Goal: Task Accomplishment & Management: Manage account settings

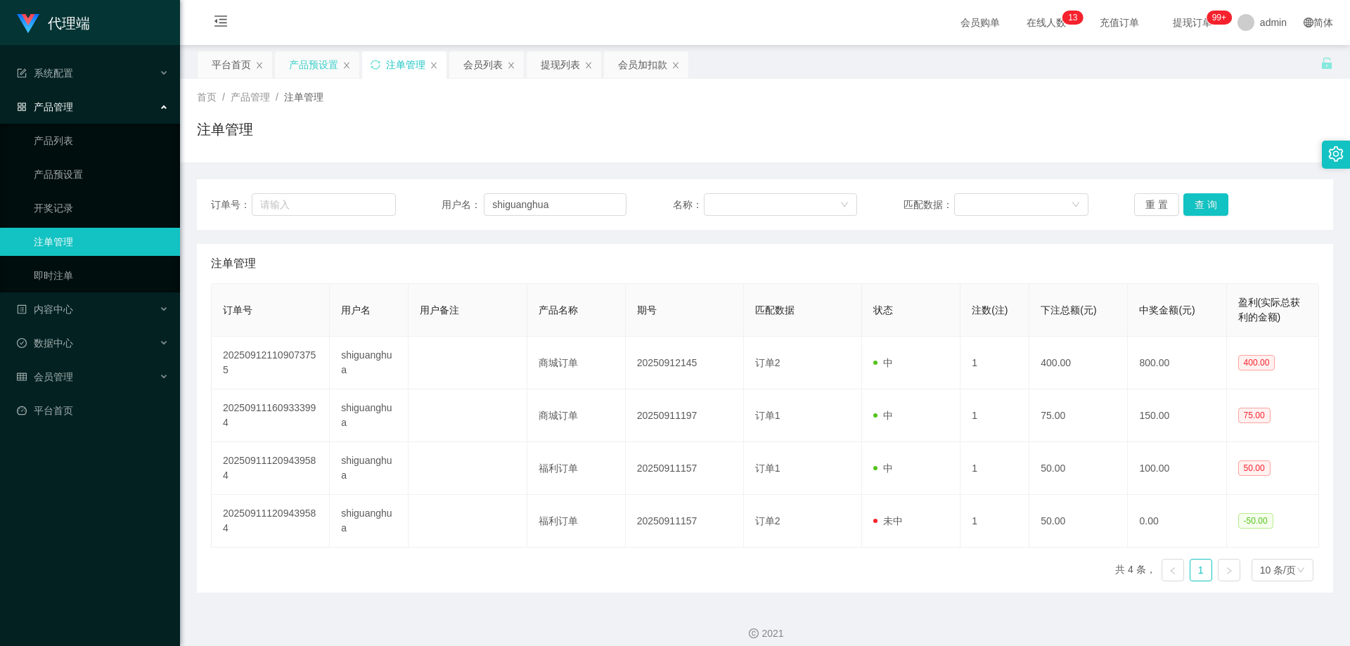
click at [318, 64] on div "产品预设置" at bounding box center [313, 64] width 49 height 27
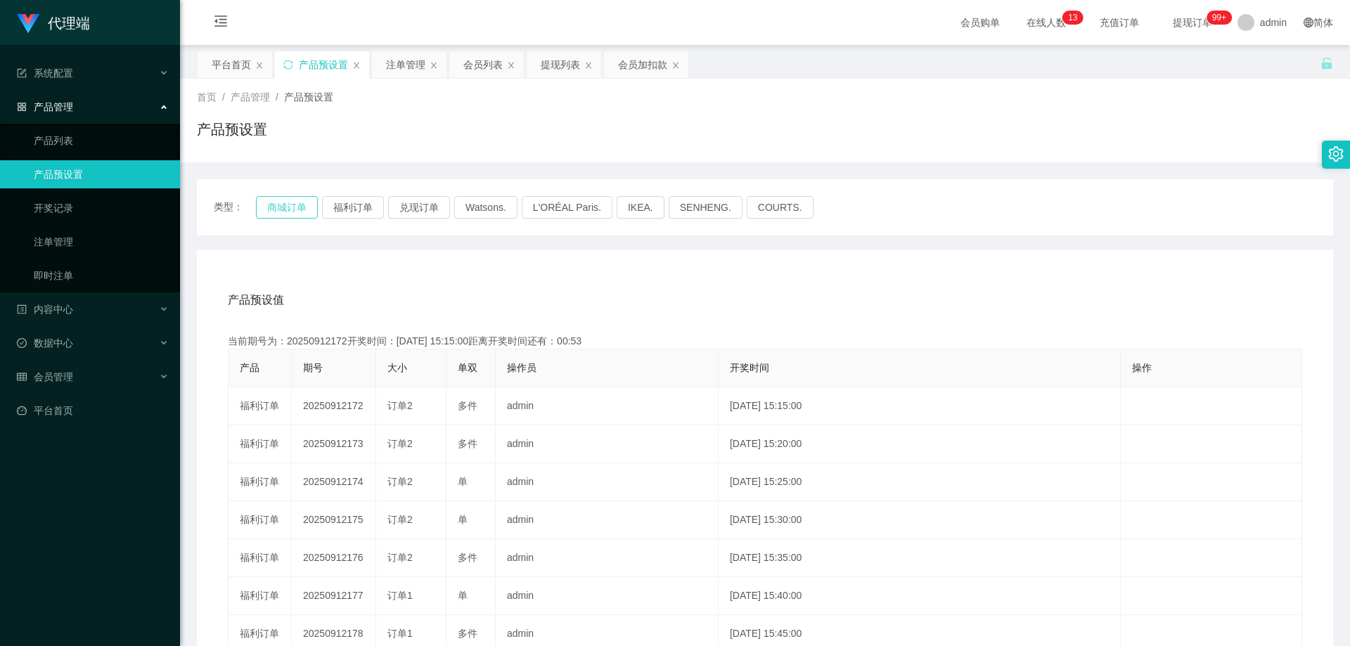
click at [283, 202] on button "商城订单" at bounding box center [287, 207] width 62 height 22
click at [282, 210] on button "商城订单" at bounding box center [287, 207] width 62 height 22
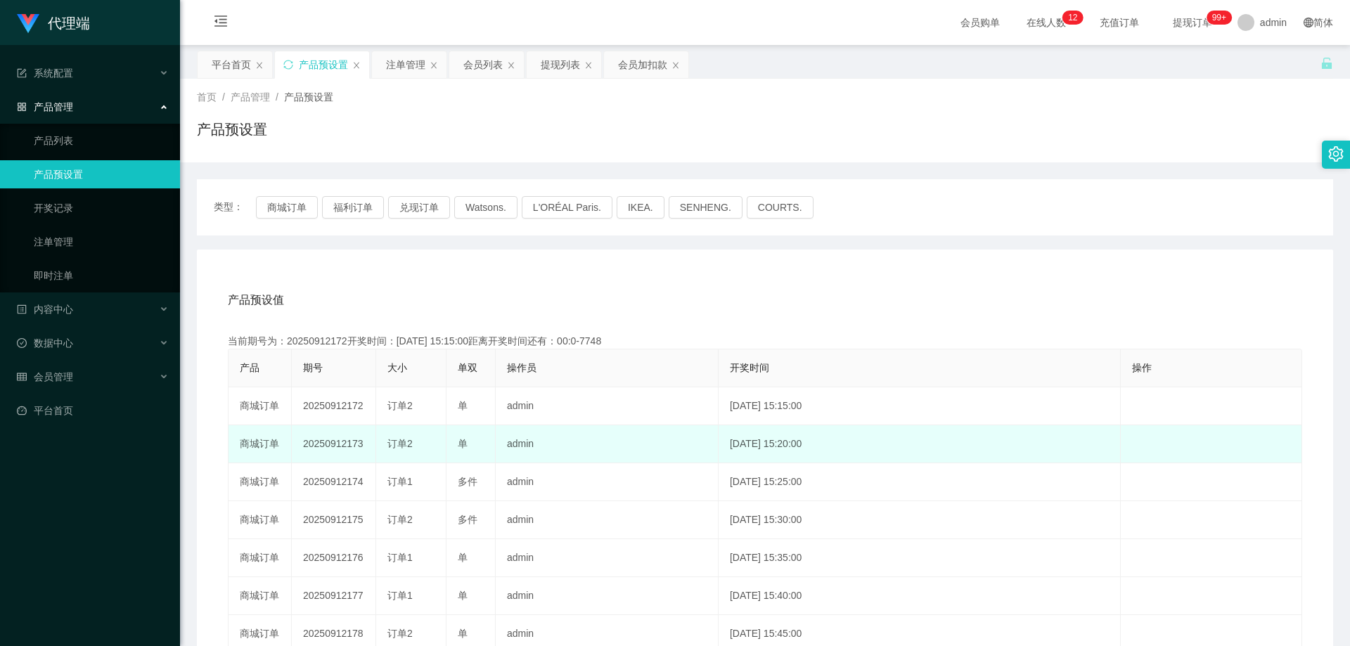
click at [333, 442] on td "20250912173" at bounding box center [334, 444] width 84 height 38
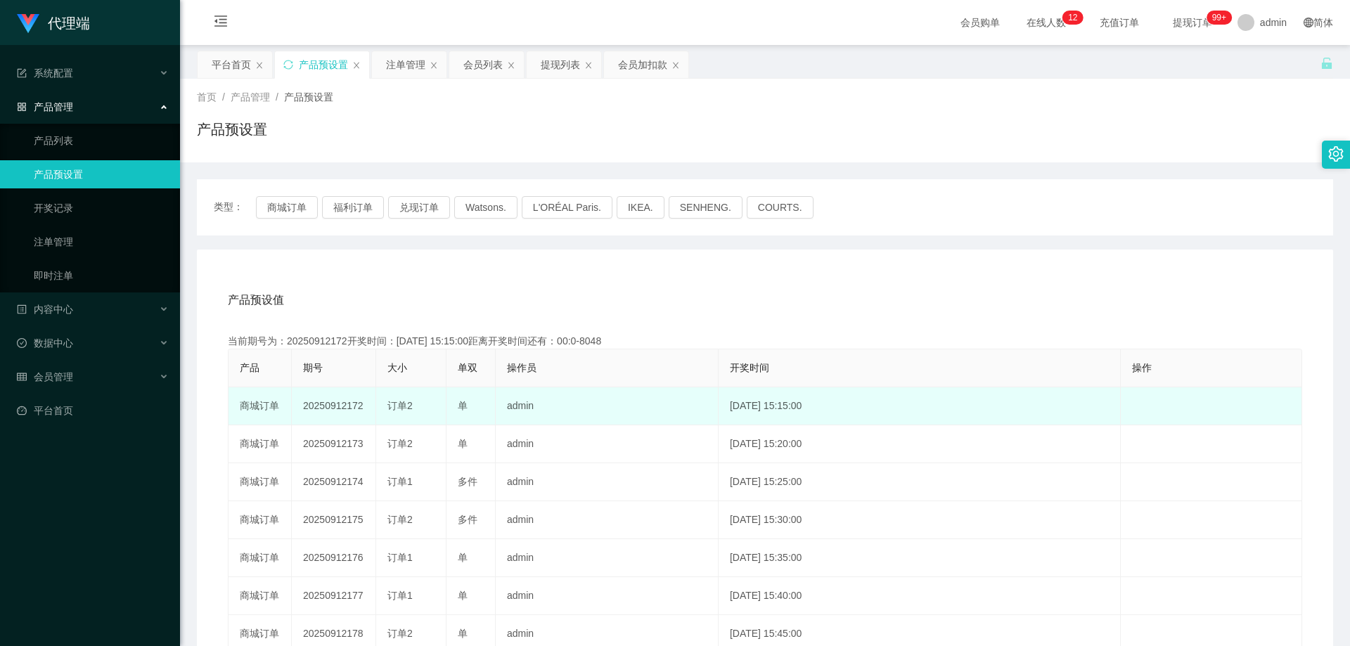
copy td "20250912173"
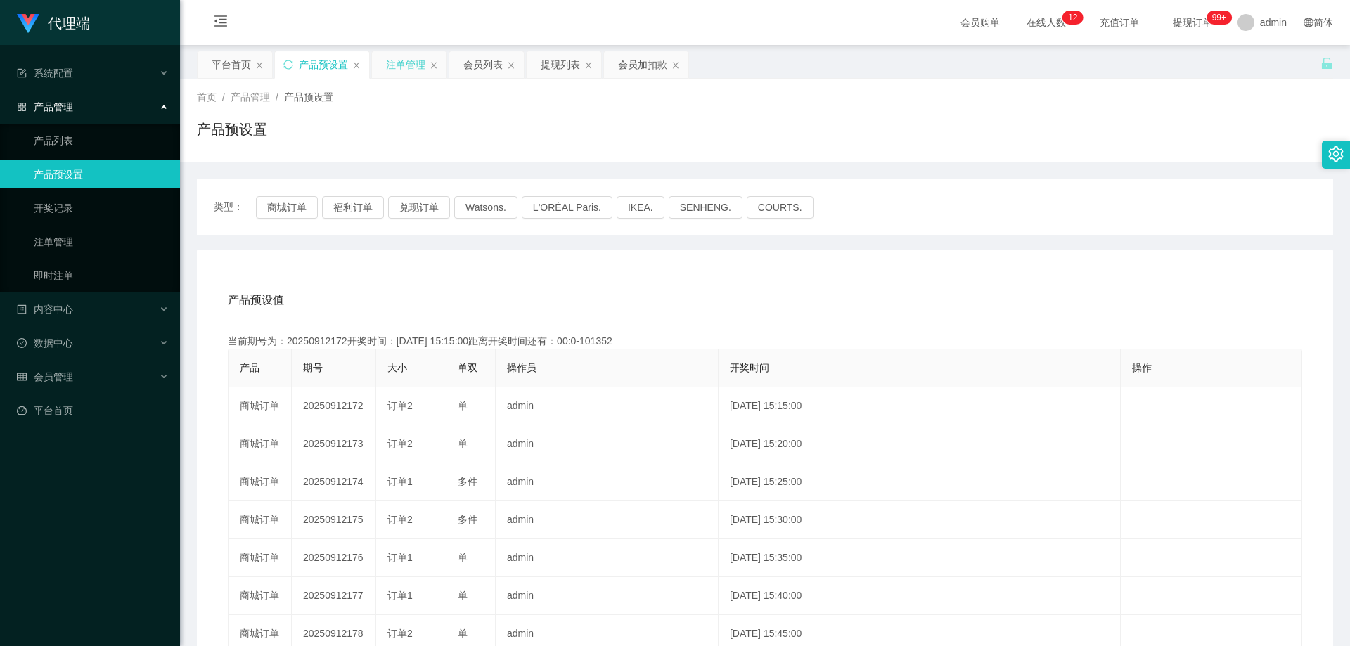
click at [411, 64] on div "注单管理" at bounding box center [405, 64] width 39 height 27
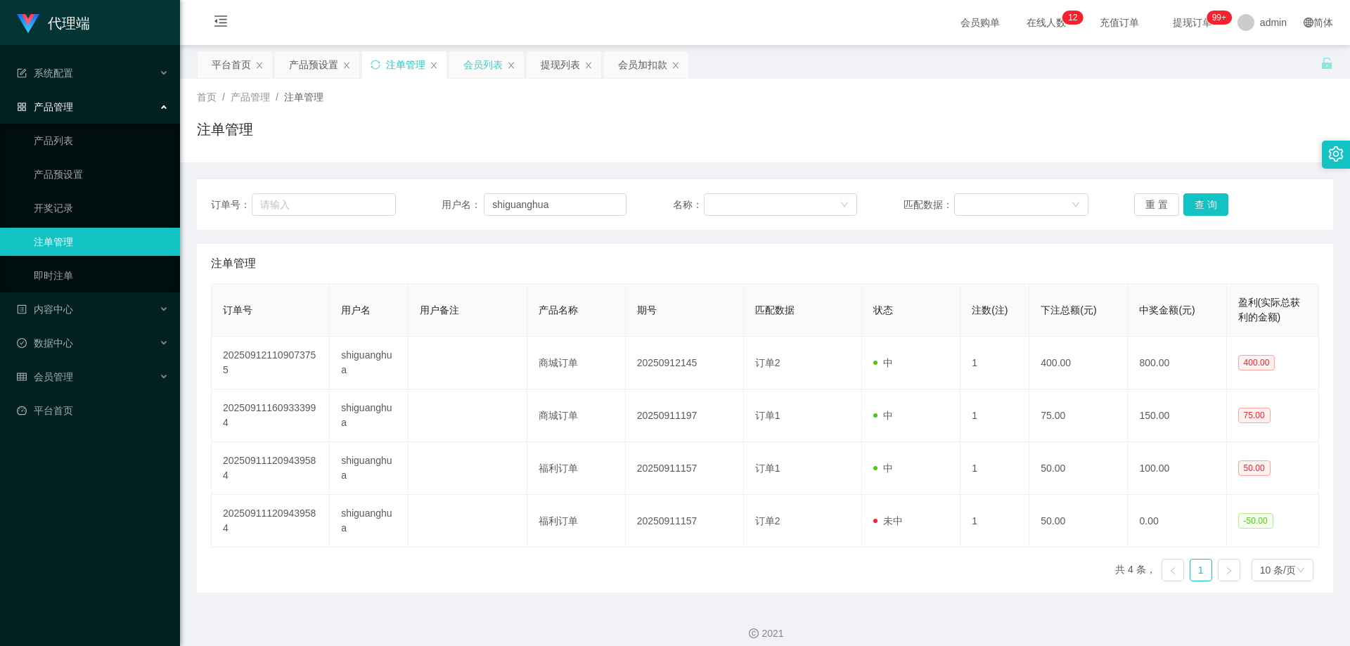
click at [492, 65] on div "会员列表" at bounding box center [482, 64] width 39 height 27
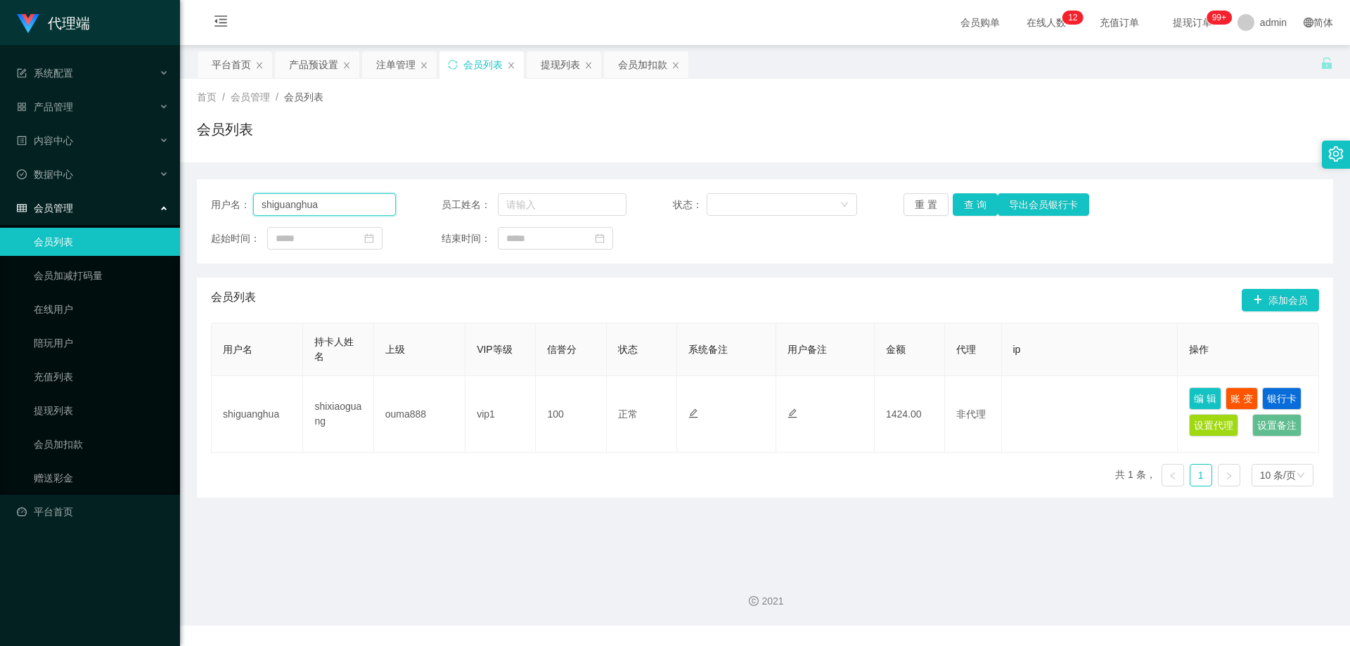
drag, startPoint x: 345, startPoint y: 202, endPoint x: 167, endPoint y: 191, distance: 178.9
click at [165, 193] on section "代理端 系统配置 产品管理 产品列表 产品预设置 开奖记录 注单管理 即时注单 内容中心 数据中心 会员管理 会员列表 会员加减打码量 在线用户 陪玩用户 充…" at bounding box center [675, 313] width 1350 height 626
paste input "81960531"
type input "81960531"
click at [965, 200] on button "查 询" at bounding box center [975, 204] width 45 height 22
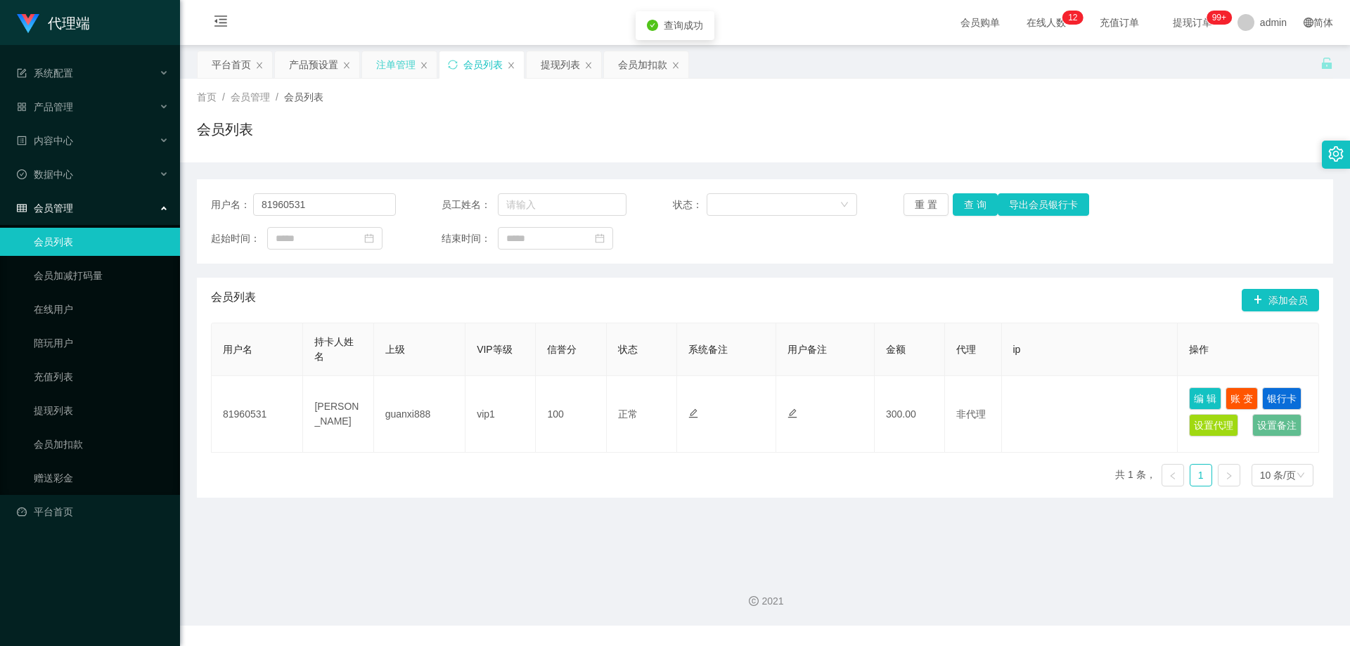
click at [394, 70] on div "注单管理" at bounding box center [395, 64] width 39 height 27
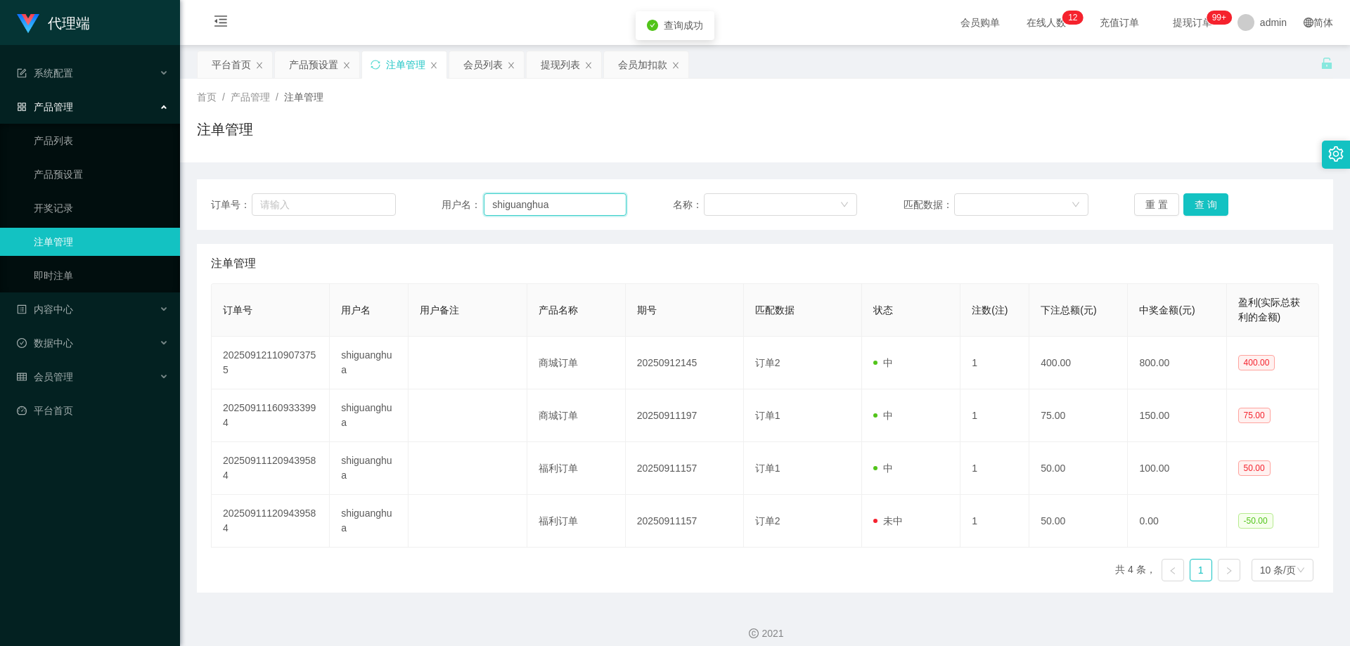
drag, startPoint x: 472, startPoint y: 200, endPoint x: 432, endPoint y: 199, distance: 40.1
click at [427, 199] on div "订单号： 用户名： shiguanghua 名称： 匹配数据： 重 置 查 询" at bounding box center [765, 204] width 1108 height 22
paste input "81960531"
type input "81960531"
click at [1183, 202] on button "查 询" at bounding box center [1205, 204] width 45 height 22
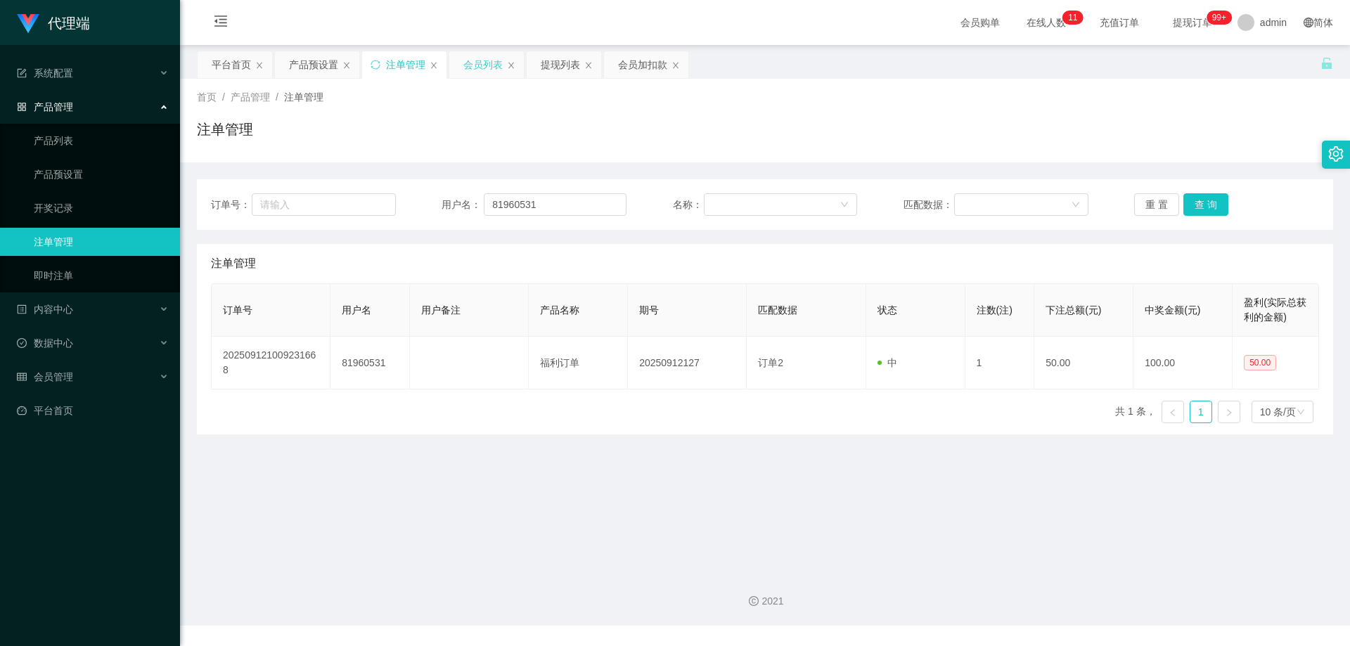
click at [475, 69] on div "会员列表" at bounding box center [482, 64] width 39 height 27
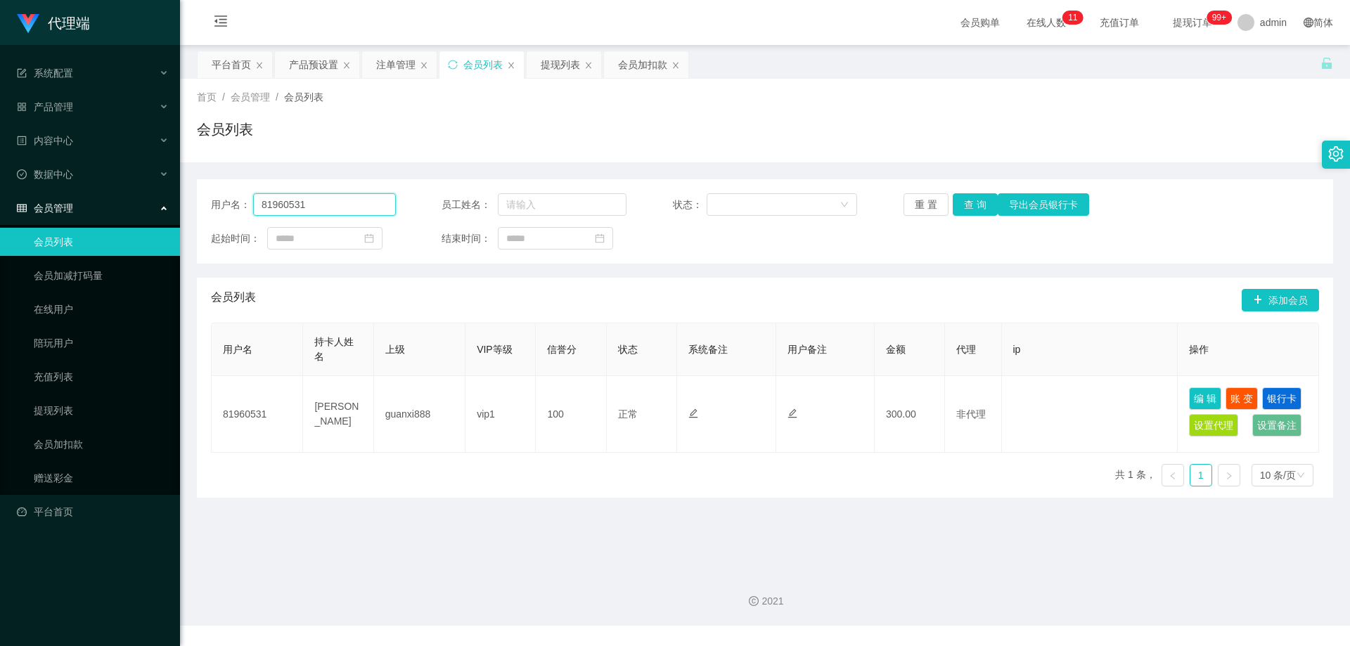
drag, startPoint x: 321, startPoint y: 199, endPoint x: 158, endPoint y: 195, distance: 163.1
click at [149, 195] on section "代理端 系统配置 产品管理 产品列表 产品预设置 开奖记录 注单管理 即时注单 内容中心 数据中心 会员管理 会员列表 会员加减打码量 在线用户 陪玩用户 充…" at bounding box center [675, 313] width 1350 height 626
paste input "6800107"
type input "86800107"
click at [971, 201] on button "查 询" at bounding box center [975, 204] width 45 height 22
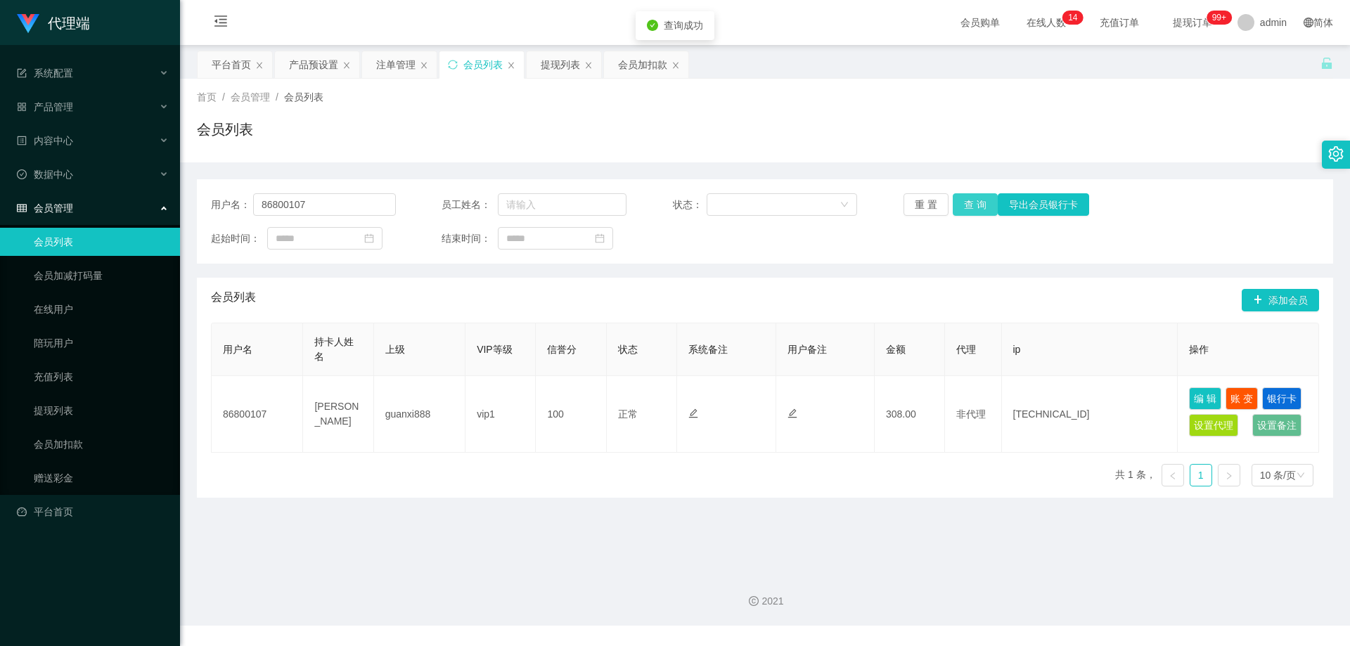
click at [971, 201] on button "查 询" at bounding box center [975, 204] width 45 height 22
click at [971, 201] on div "重 置 查 询 导出会员银行卡" at bounding box center [995, 204] width 185 height 22
click at [404, 65] on div "注单管理" at bounding box center [395, 64] width 39 height 27
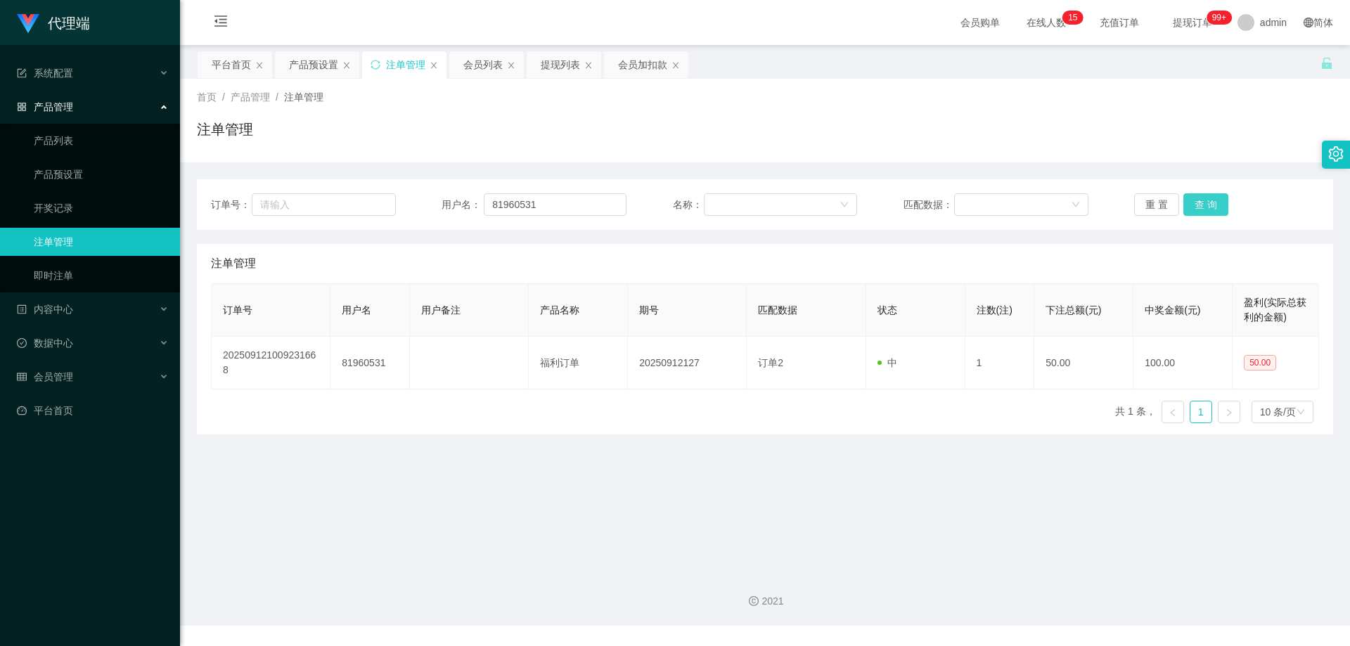
click at [1204, 203] on button "查 询" at bounding box center [1205, 204] width 45 height 22
click at [1204, 203] on div "重 置 查 询" at bounding box center [1226, 204] width 185 height 22
click at [1204, 203] on button "查 询" at bounding box center [1205, 204] width 45 height 22
click at [1204, 203] on div "重 置 查 询" at bounding box center [1226, 204] width 185 height 22
click at [1204, 203] on button "查 询" at bounding box center [1205, 204] width 45 height 22
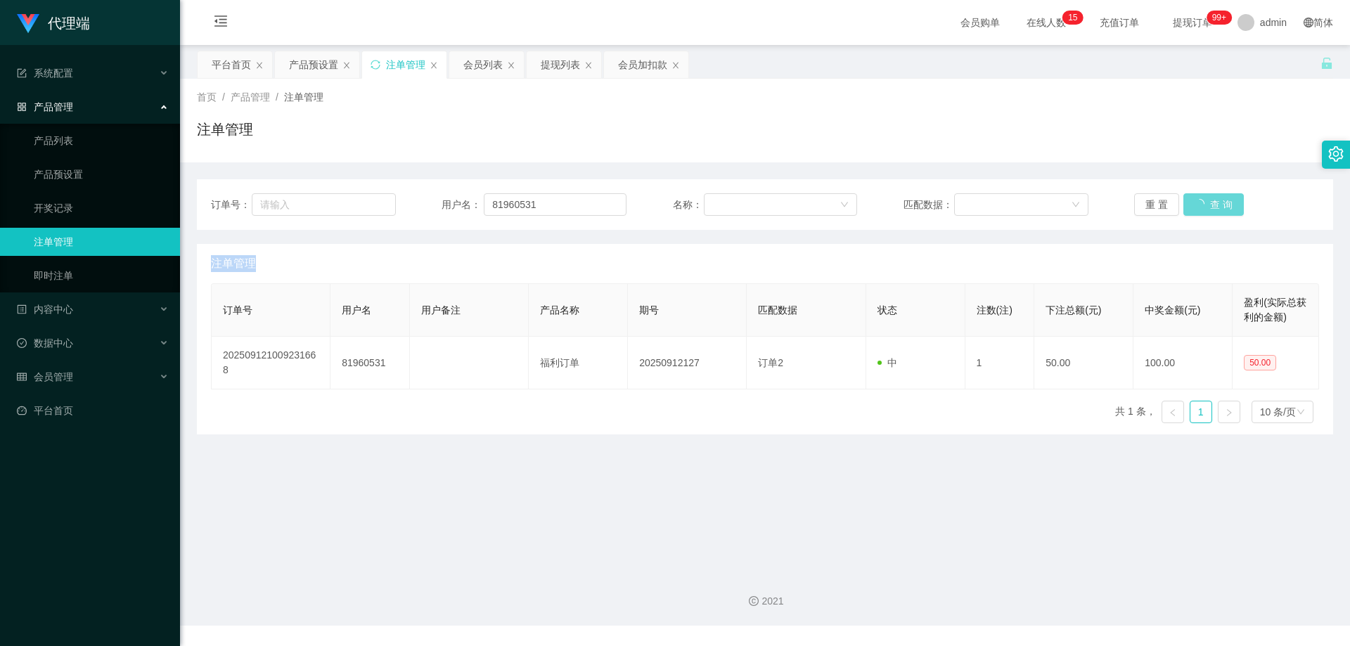
click at [1204, 203] on div "重 置 查 询" at bounding box center [1226, 204] width 185 height 22
click at [1204, 203] on button "查 询" at bounding box center [1205, 204] width 45 height 22
click at [1204, 203] on div "重 置 查 询" at bounding box center [1226, 204] width 185 height 22
click at [1204, 203] on button "查 询" at bounding box center [1205, 204] width 45 height 22
click at [1204, 203] on div "重 置 查 询" at bounding box center [1226, 204] width 185 height 22
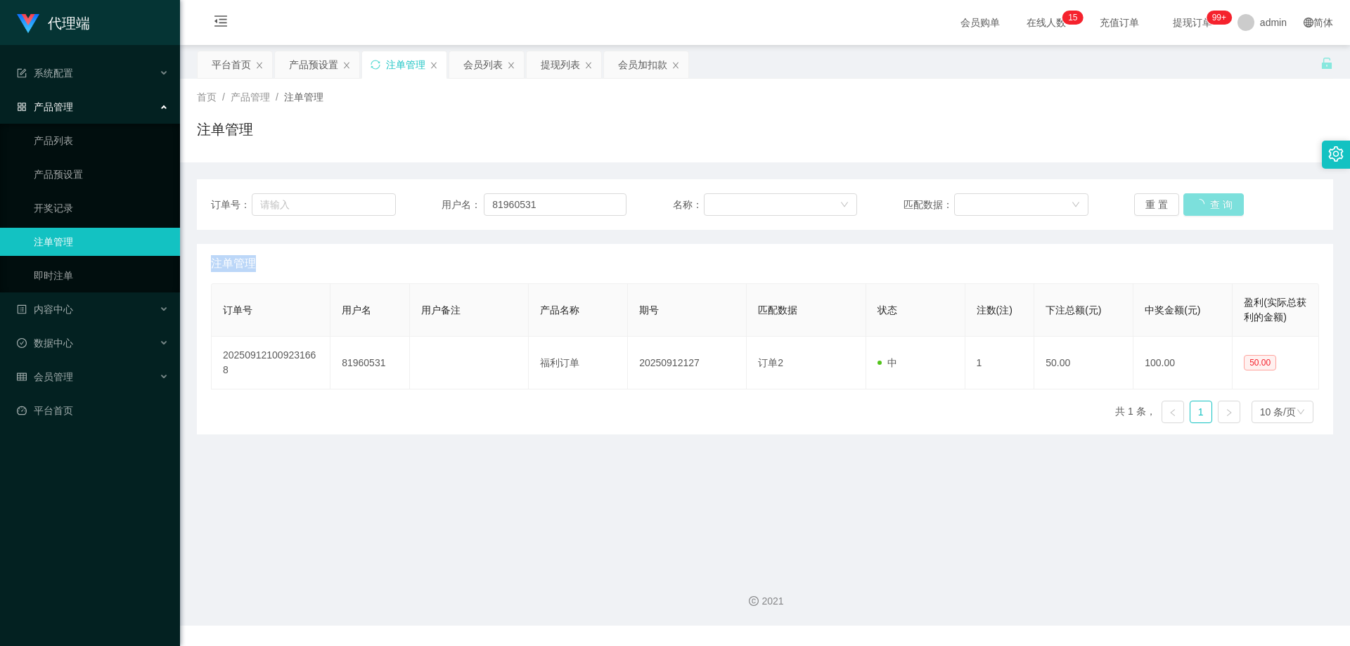
click at [1204, 203] on button "查 询" at bounding box center [1213, 204] width 60 height 22
click at [1184, 197] on button "查 询" at bounding box center [1205, 204] width 45 height 22
click at [461, 63] on div "会员列表" at bounding box center [486, 64] width 75 height 27
click at [489, 56] on div "会员列表" at bounding box center [482, 64] width 39 height 27
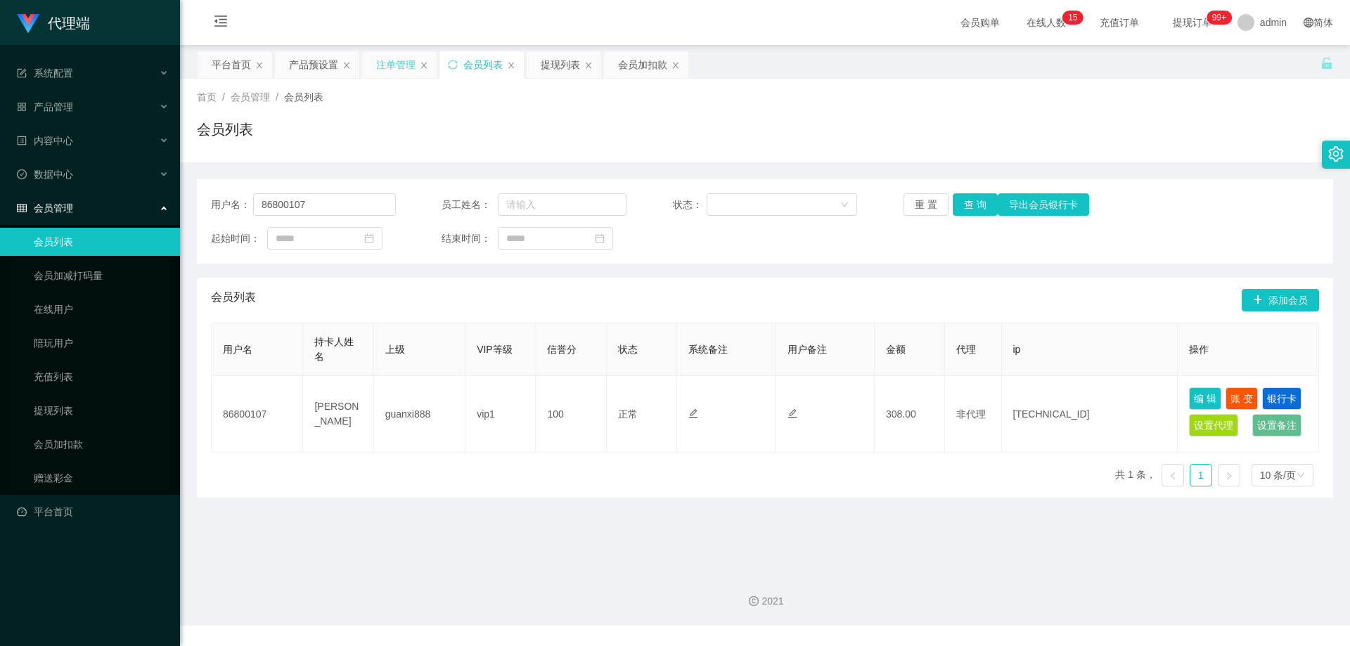
click at [399, 64] on div "注单管理" at bounding box center [395, 64] width 39 height 27
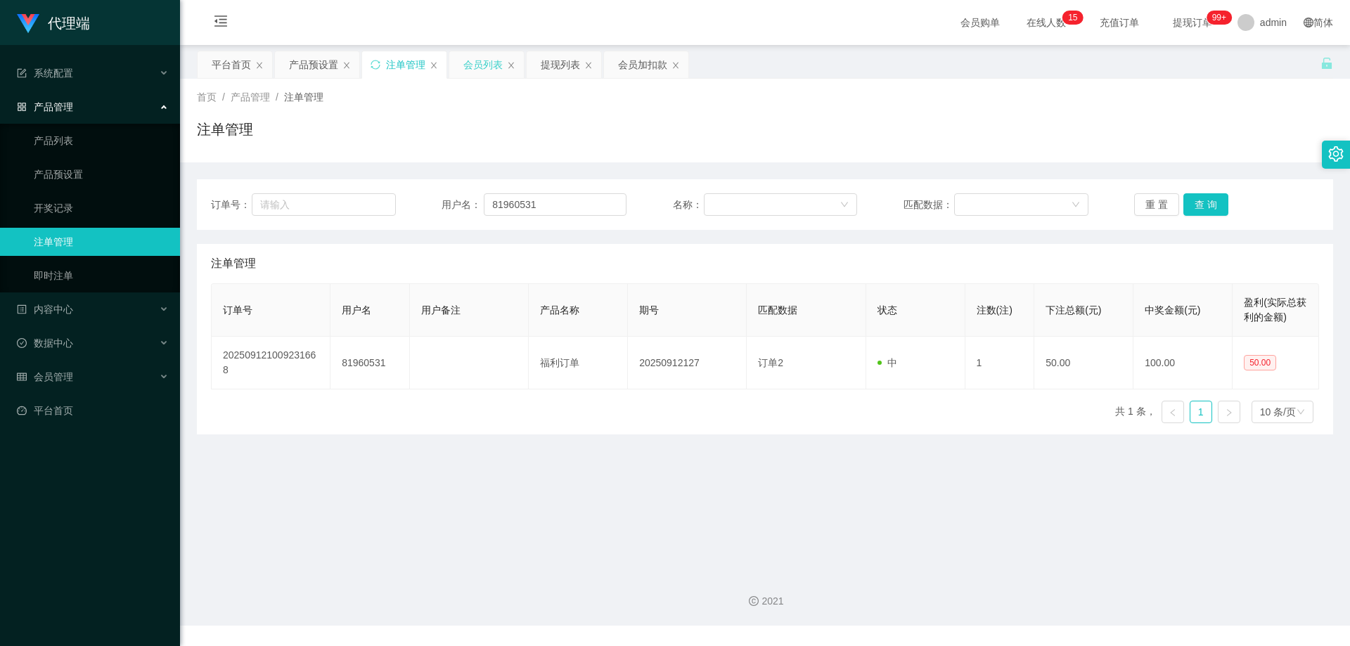
click at [479, 70] on div "会员列表" at bounding box center [482, 64] width 39 height 27
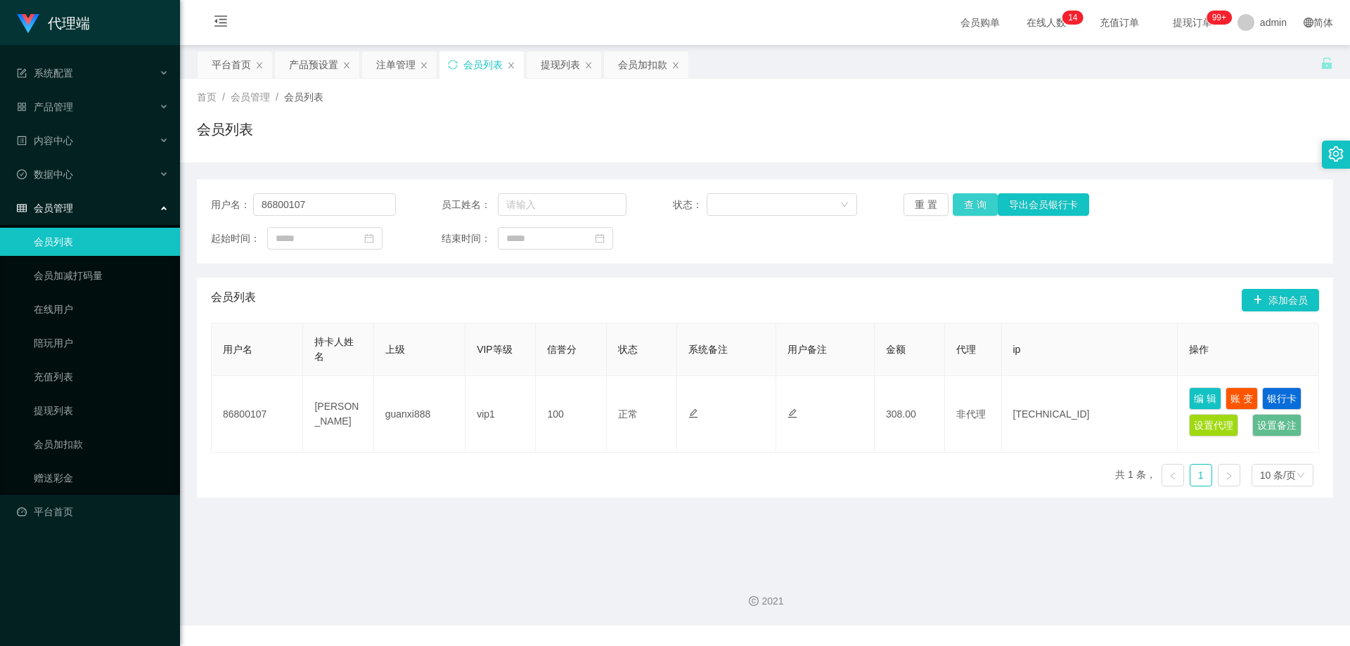
click at [984, 202] on button "查 询" at bounding box center [975, 204] width 45 height 22
drag, startPoint x: 237, startPoint y: 199, endPoint x: 193, endPoint y: 194, distance: 44.6
click at [193, 194] on main "关闭左侧 关闭右侧 关闭其它 刷新页面 平台首页 产品预设置 注单管理 会员列表 提现列表 会员加扣款 首页 / 会员管理 / 会员列表 / 会员列表 用户名…" at bounding box center [765, 302] width 1170 height 515
click at [385, 61] on div "注单管理" at bounding box center [395, 64] width 39 height 27
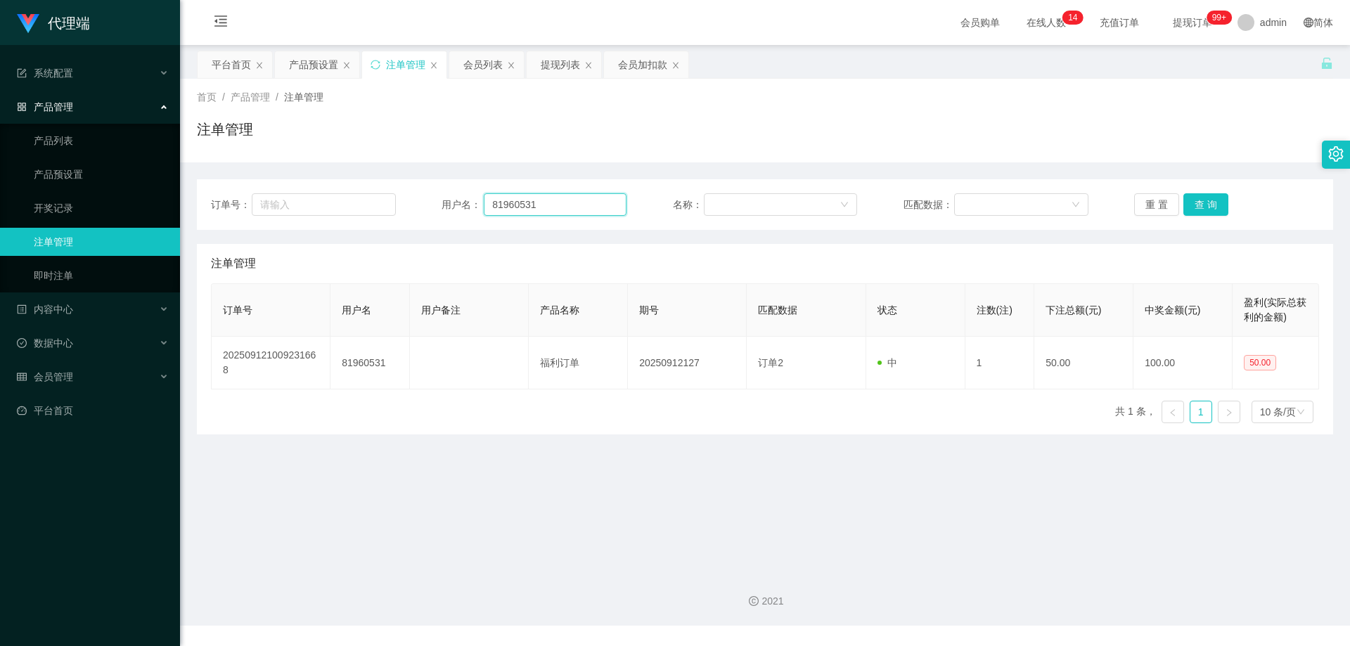
drag, startPoint x: 517, startPoint y: 199, endPoint x: 475, endPoint y: 195, distance: 42.3
click at [378, 192] on div "订单号： 用户名： 81960531 名称： 匹配数据： 重 置 查 询" at bounding box center [765, 204] width 1136 height 51
paste input "6800107"
click at [1206, 203] on button "查 询" at bounding box center [1205, 204] width 45 height 22
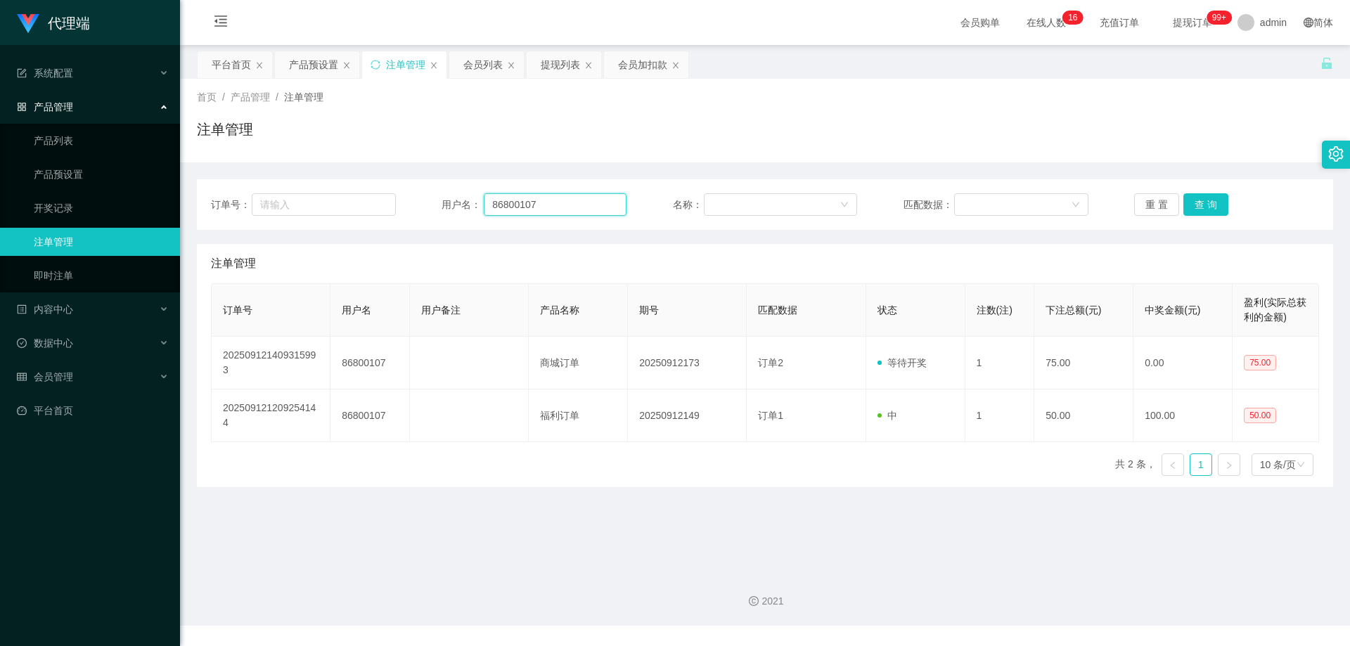
drag, startPoint x: 574, startPoint y: 204, endPoint x: 418, endPoint y: 191, distance: 155.9
click at [335, 195] on div "订单号： 用户名： 86800107 名称： 匹配数据： 重 置 查 询" at bounding box center [765, 204] width 1108 height 22
paste input "1960531"
type input "81960531"
click at [1204, 202] on button "查 询" at bounding box center [1205, 204] width 45 height 22
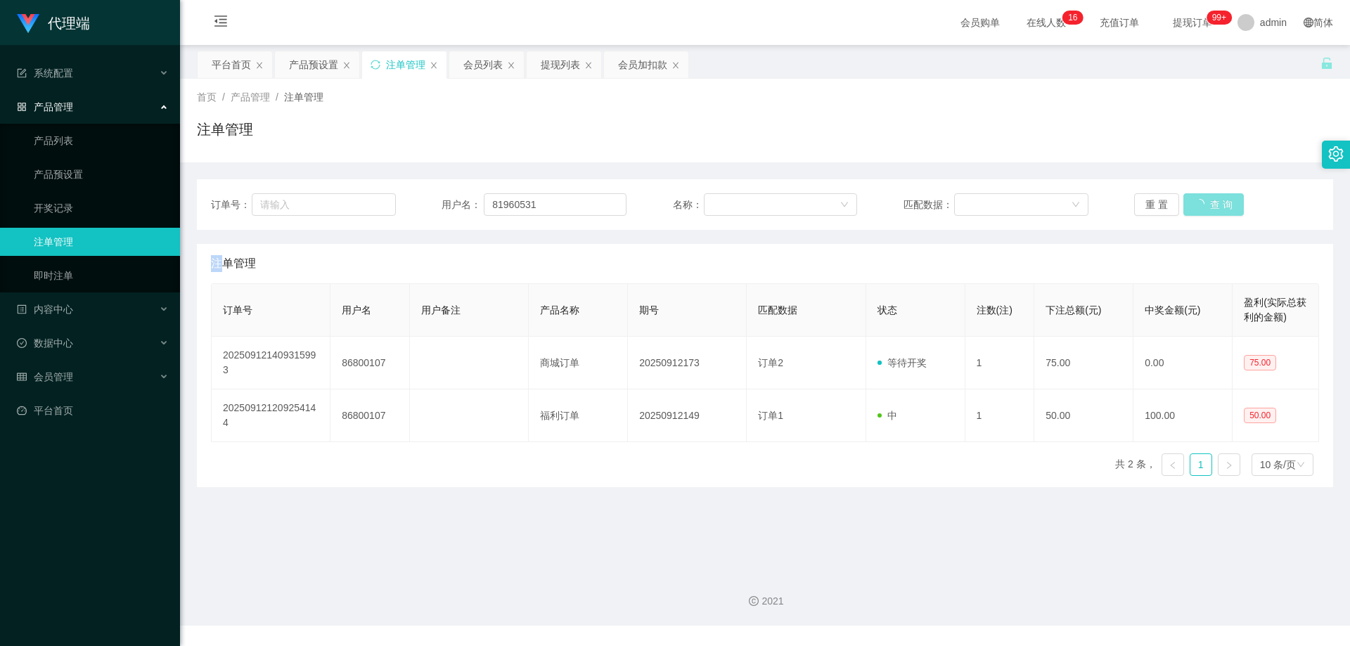
click at [1204, 202] on div "重 置 查 询" at bounding box center [1226, 204] width 185 height 22
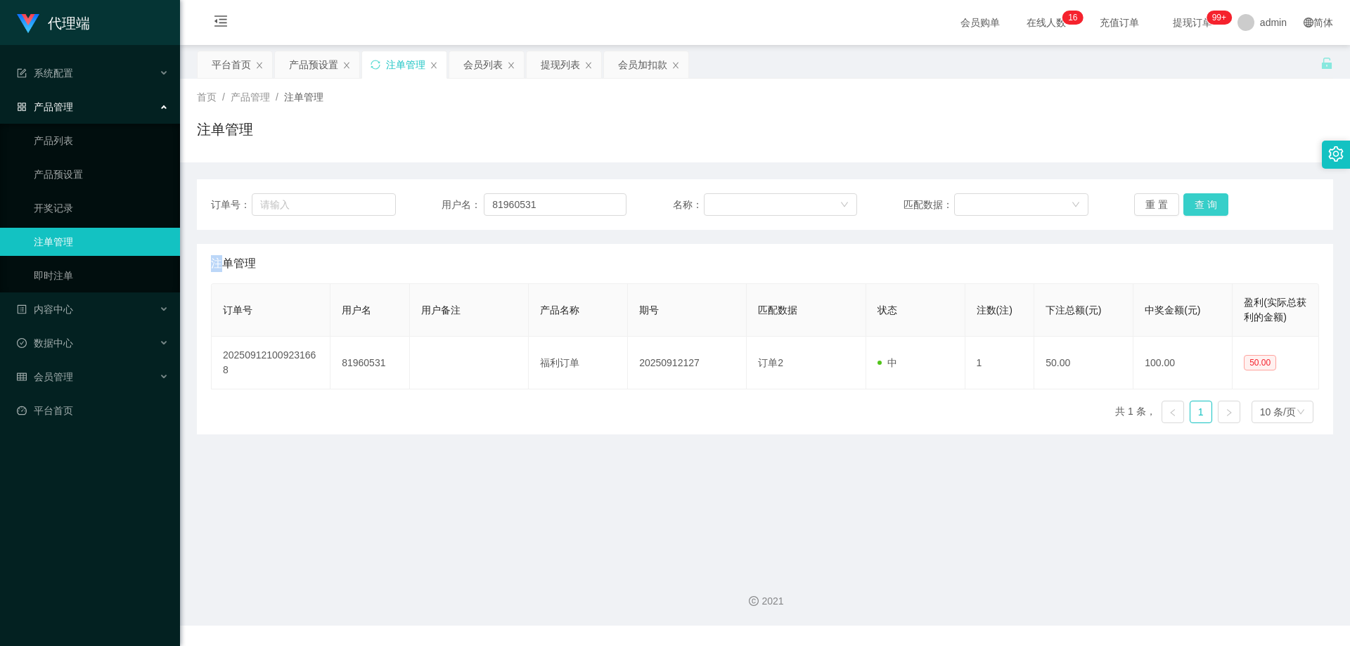
click at [1204, 202] on button "查 询" at bounding box center [1205, 204] width 45 height 22
click at [1204, 202] on div "重 置 查 询" at bounding box center [1226, 204] width 185 height 22
click at [1204, 202] on button "查 询" at bounding box center [1205, 204] width 45 height 22
click at [1204, 202] on div "重 置 查 询" at bounding box center [1226, 204] width 185 height 22
drag, startPoint x: 1204, startPoint y: 202, endPoint x: 1226, endPoint y: 163, distance: 44.7
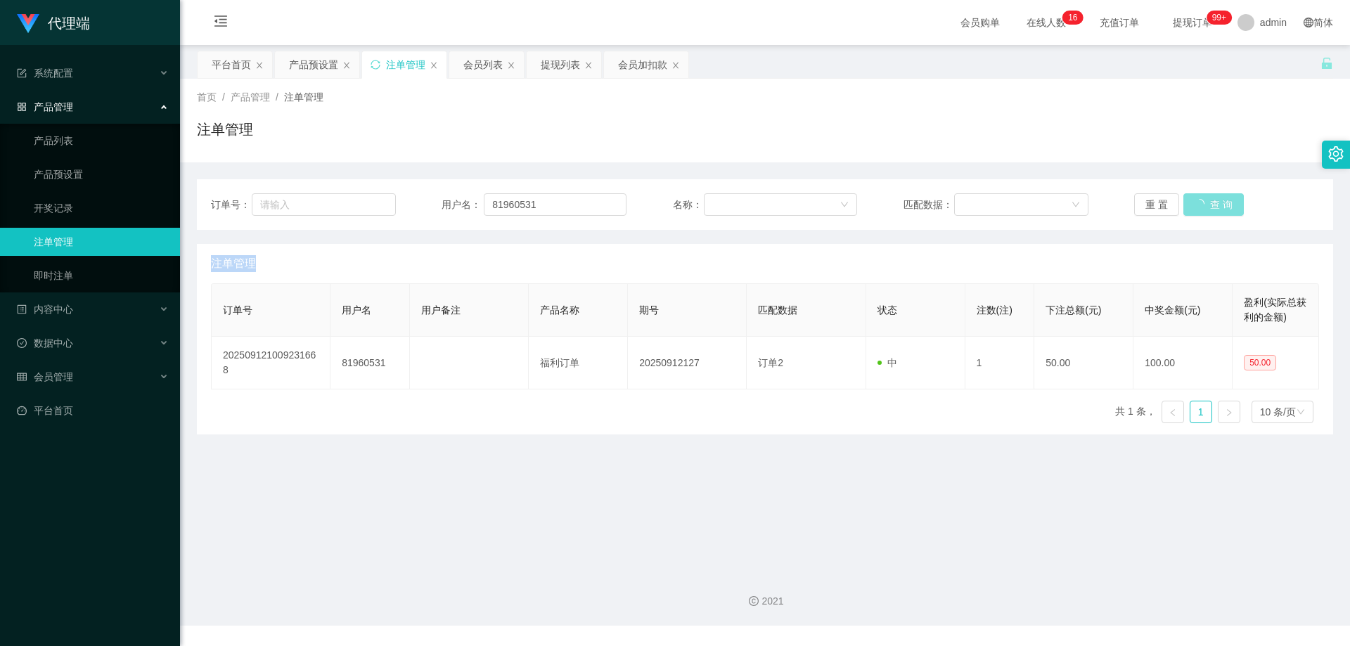
click at [1204, 202] on button "查 询" at bounding box center [1213, 204] width 60 height 22
click at [1192, 198] on button "查 询" at bounding box center [1205, 204] width 45 height 22
click at [1192, 198] on div "重 置 查 询" at bounding box center [1226, 204] width 185 height 22
click at [1192, 198] on button "查 询" at bounding box center [1205, 204] width 45 height 22
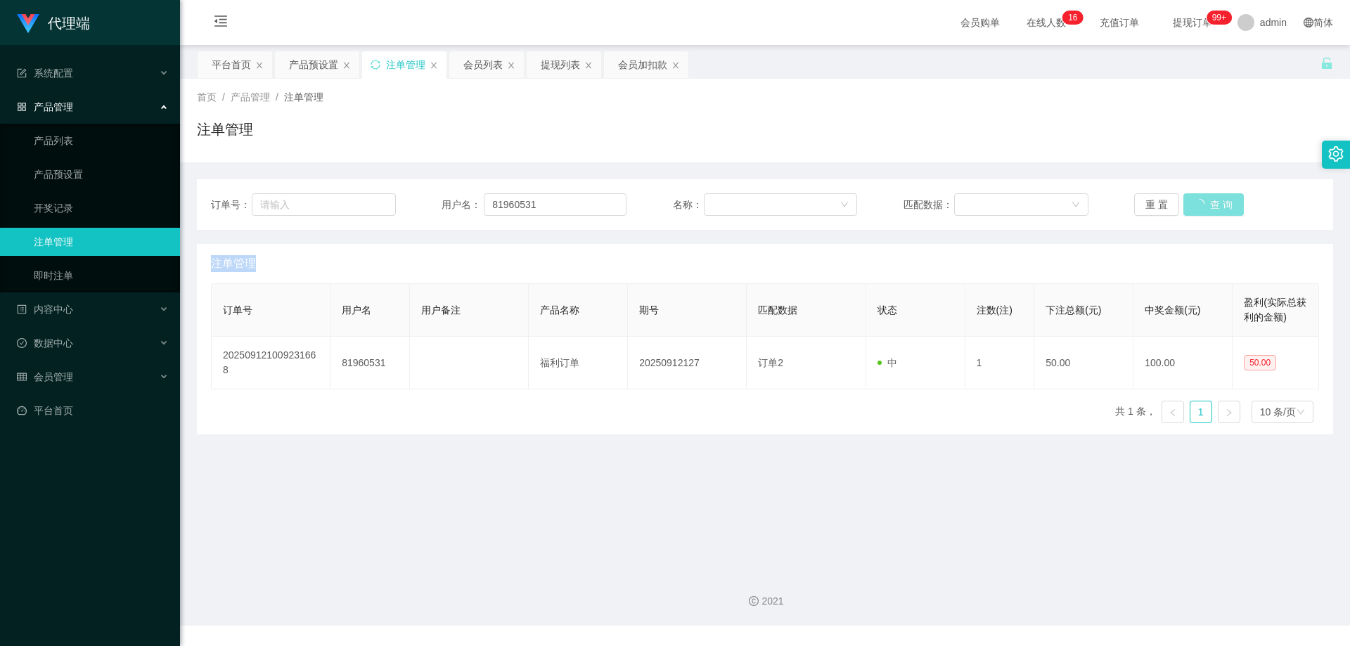
click at [1192, 198] on div "重 置 查 询" at bounding box center [1226, 204] width 185 height 22
click at [1192, 198] on button "查 询" at bounding box center [1205, 204] width 45 height 22
click at [1201, 205] on button "查 询" at bounding box center [1205, 204] width 45 height 22
click at [1201, 205] on div "重 置 查 询" at bounding box center [1226, 204] width 185 height 22
click at [1201, 205] on button "查 询" at bounding box center [1205, 204] width 45 height 22
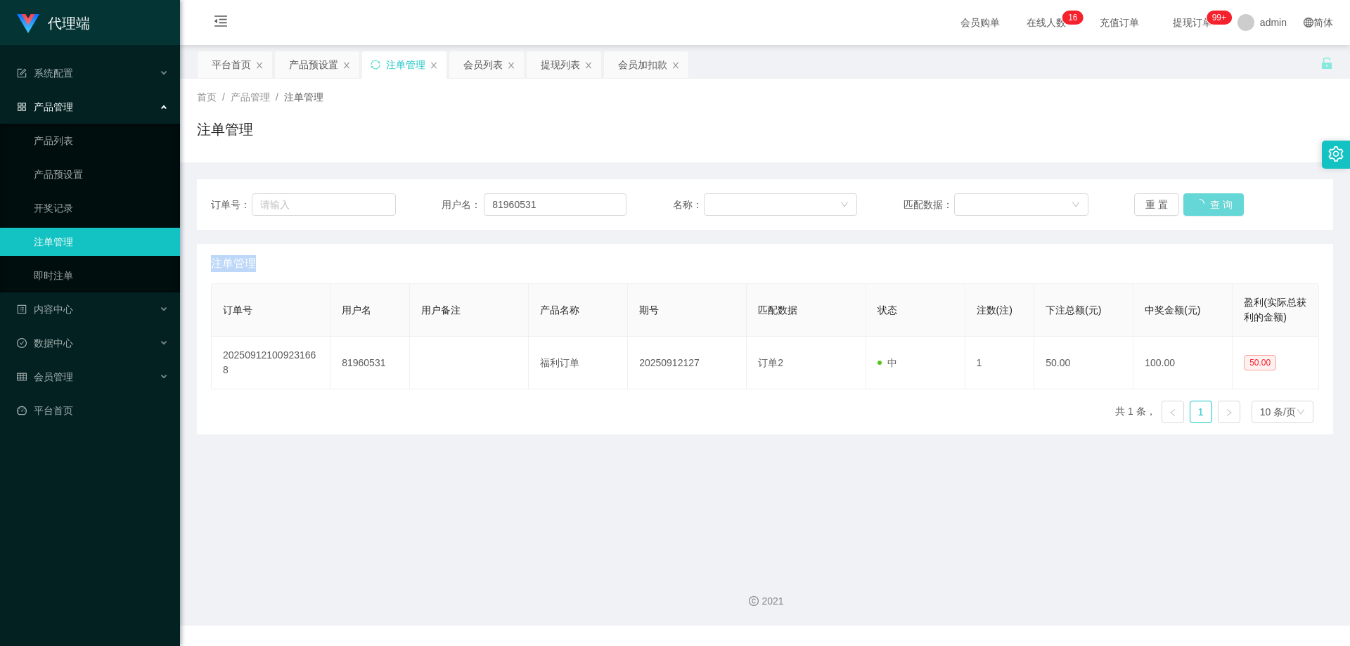
click at [1201, 205] on div "重 置 查 询" at bounding box center [1226, 204] width 185 height 22
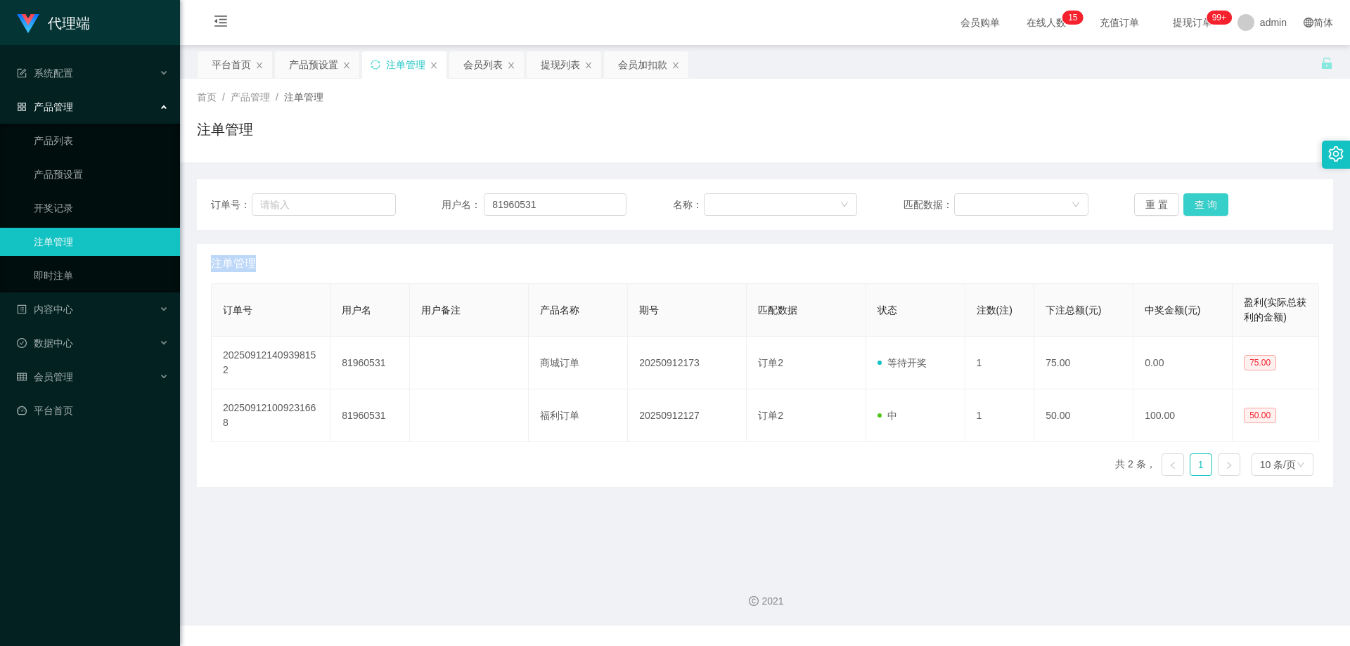
click at [1201, 212] on button "查 询" at bounding box center [1205, 204] width 45 height 22
drag, startPoint x: 543, startPoint y: 205, endPoint x: 360, endPoint y: 192, distance: 183.9
click at [360, 192] on div "订单号： 用户名： 81960531 名称： 匹配数据： 重 置 查 询" at bounding box center [765, 204] width 1136 height 51
click at [478, 72] on div "会员列表" at bounding box center [482, 64] width 39 height 27
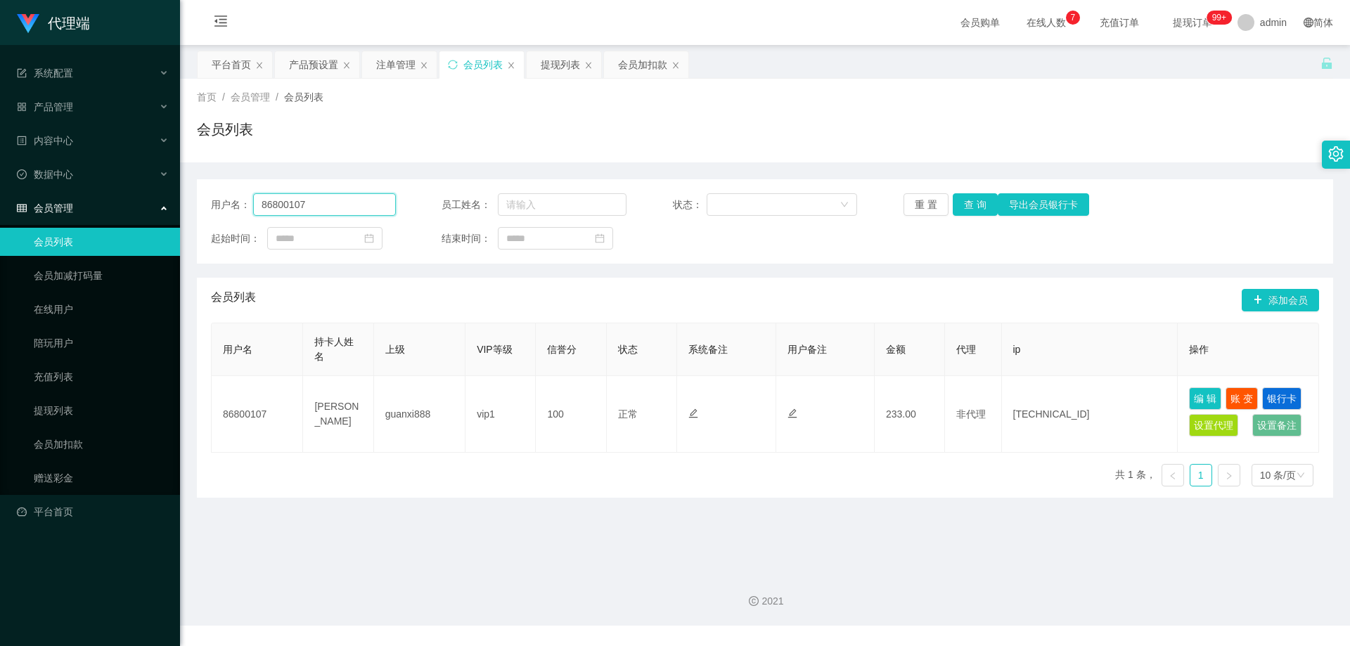
drag, startPoint x: 245, startPoint y: 205, endPoint x: 214, endPoint y: 204, distance: 30.2
click at [214, 204] on div "用户名： 86800107" at bounding box center [303, 204] width 185 height 22
paste input "1960531"
click at [978, 207] on button "查 询" at bounding box center [975, 204] width 45 height 22
click at [974, 204] on button "查 询" at bounding box center [975, 204] width 45 height 22
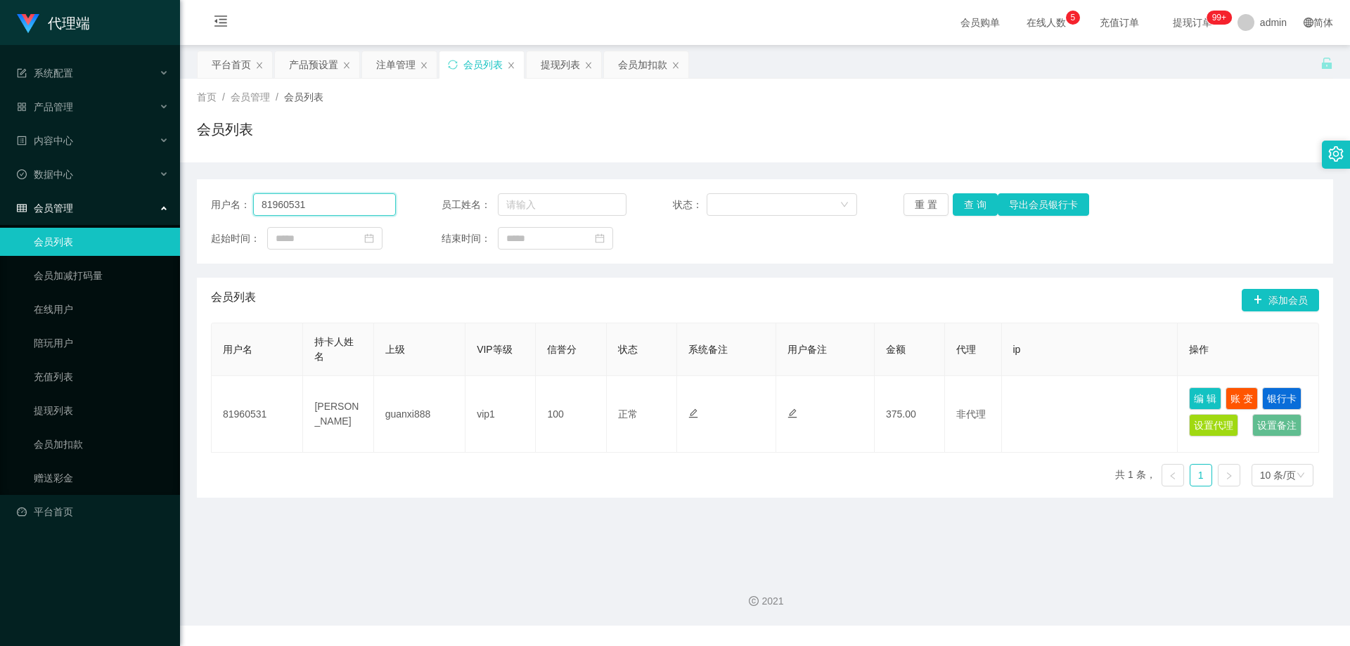
drag, startPoint x: 341, startPoint y: 211, endPoint x: 457, endPoint y: 201, distance: 116.4
click at [161, 202] on section "代理端 系统配置 产品管理 产品列表 产品预设置 开奖记录 注单管理 即时注单 内容中心 数据中心 会员管理 会员列表 会员加减打码量 在线用户 陪玩用户 充…" at bounding box center [675, 313] width 1350 height 626
paste input "6800107"
type input "86800107"
click at [971, 206] on button "查 询" at bounding box center [975, 204] width 45 height 22
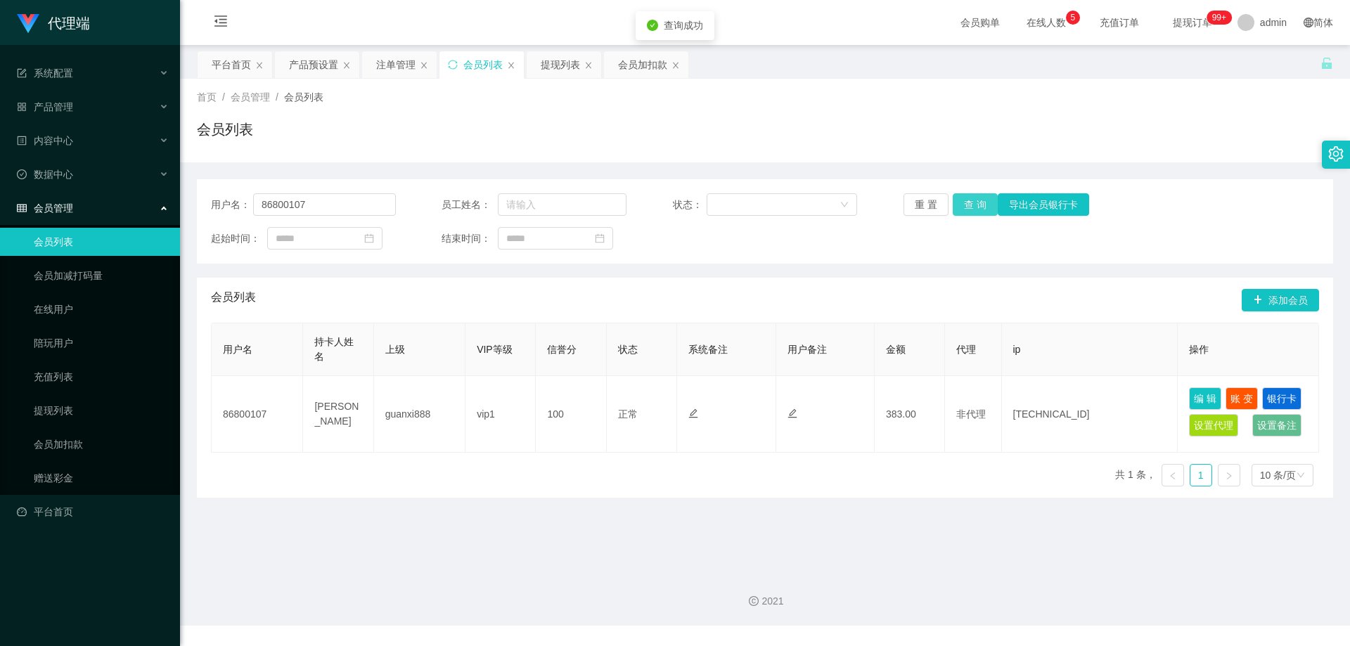
click at [971, 206] on button "查 询" at bounding box center [975, 204] width 45 height 22
